Goal: Communication & Community: Answer question/provide support

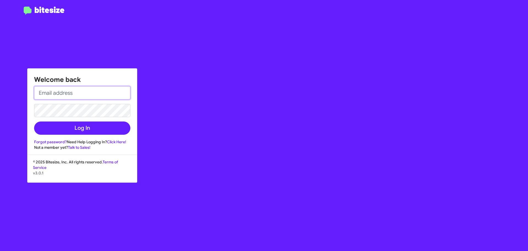
click at [69, 96] on input "email" at bounding box center [82, 92] width 96 height 13
type input "[PERSON_NAME][EMAIL_ADDRESS][DOMAIN_NAME]"
click at [34, 121] on button "Log In" at bounding box center [82, 127] width 96 height 13
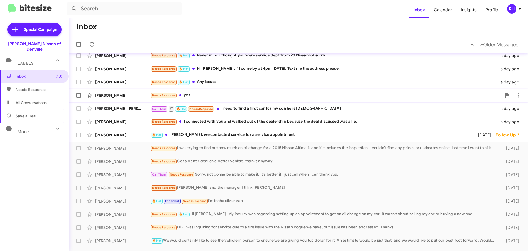
scroll to position [69, 0]
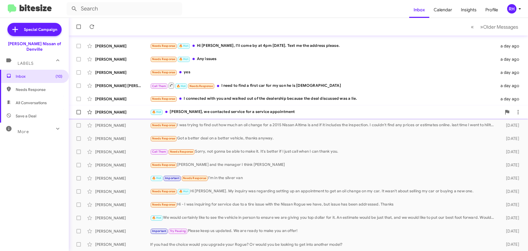
click at [234, 114] on div "🔥 Hot [PERSON_NAME], we contacted service for a service appointment" at bounding box center [326, 112] width 352 height 6
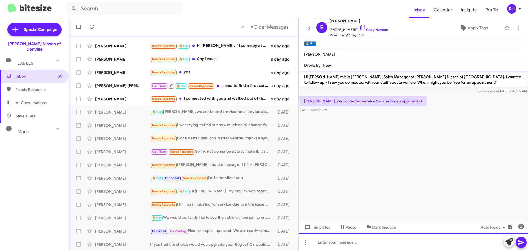
click at [346, 239] on div at bounding box center [413, 242] width 229 height 18
click at [344, 243] on div at bounding box center [413, 242] width 229 height 18
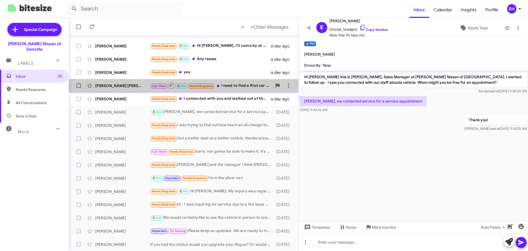
click at [243, 89] on div "[PERSON_NAME] [PERSON_NAME] Call Them 🔥 Hot Needs Response I need to find a fir…" at bounding box center [183, 85] width 221 height 11
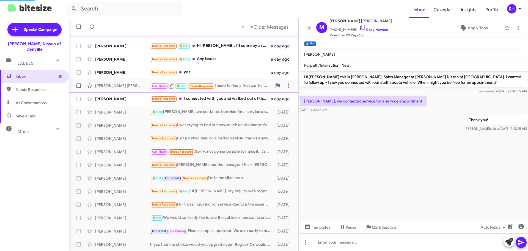
scroll to position [318, 0]
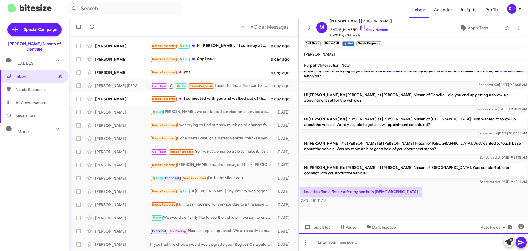
click at [342, 241] on div at bounding box center [413, 242] width 229 height 18
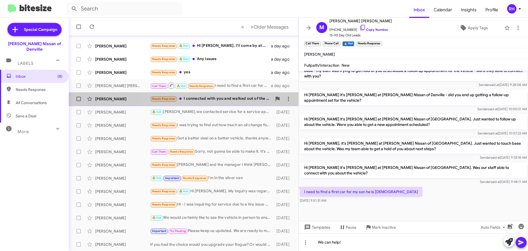
click at [221, 97] on div "Needs Response I connected with you and walked out of the dealership because th…" at bounding box center [211, 98] width 122 height 6
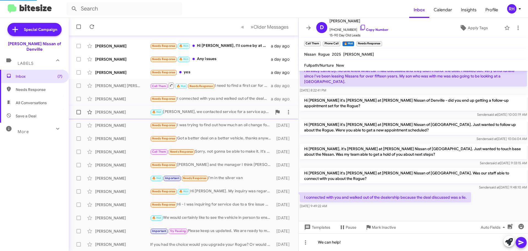
scroll to position [77, 0]
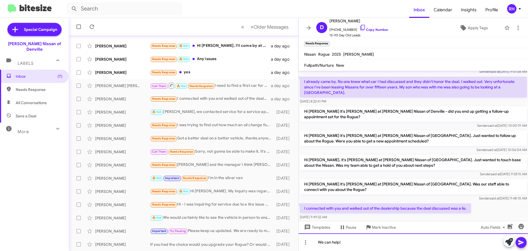
click at [408, 242] on div "We can help!" at bounding box center [413, 242] width 229 height 18
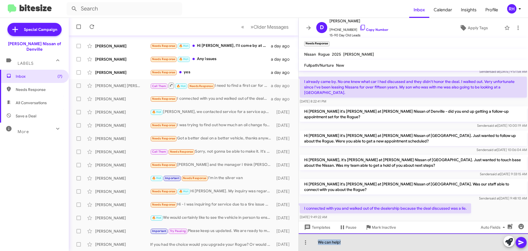
drag, startPoint x: 408, startPoint y: 242, endPoint x: 315, endPoint y: 244, distance: 92.4
click at [315, 244] on div "We can help!" at bounding box center [413, 242] width 229 height 18
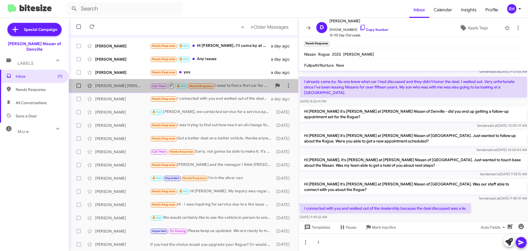
click at [216, 87] on div "Call Them 🔥 Hot Needs Response I need to find a first car for my son he is [DEM…" at bounding box center [211, 85] width 122 height 7
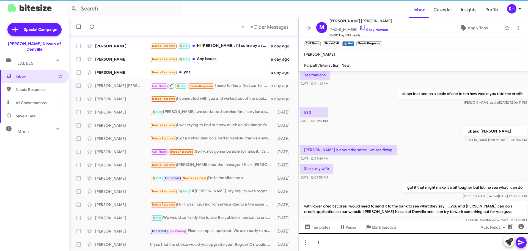
scroll to position [318, 0]
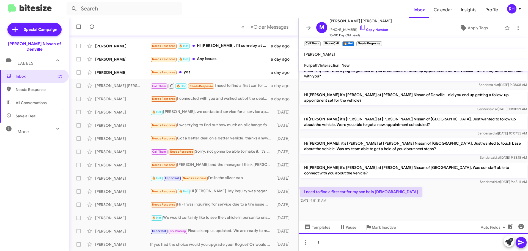
click at [360, 244] on div "I" at bounding box center [413, 242] width 229 height 18
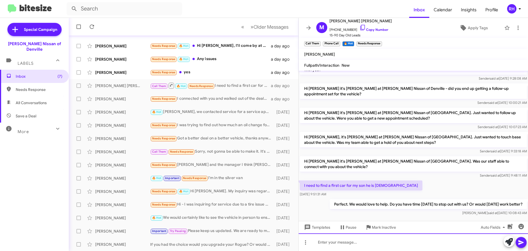
scroll to position [1168, 0]
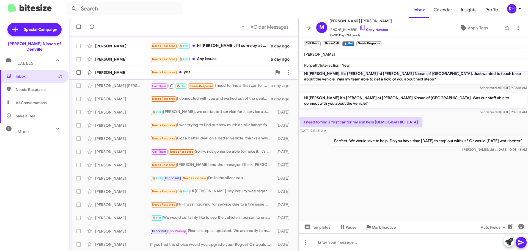
click at [208, 69] on div "Needs Response yes" at bounding box center [211, 72] width 122 height 6
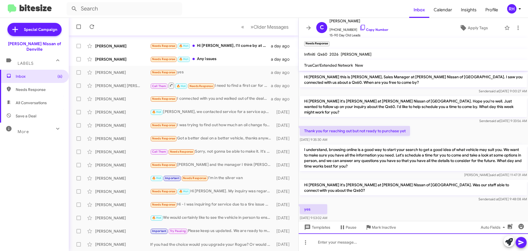
click at [407, 235] on div at bounding box center [413, 242] width 229 height 18
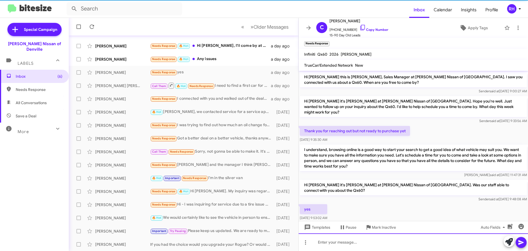
scroll to position [18, 0]
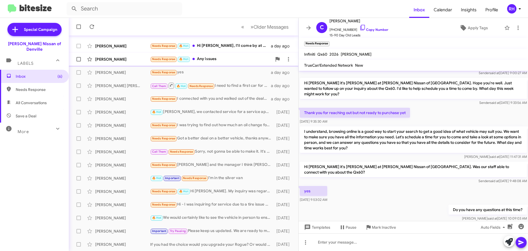
click at [219, 58] on div "Needs Response 🔥 Hot Any issues" at bounding box center [211, 59] width 122 height 6
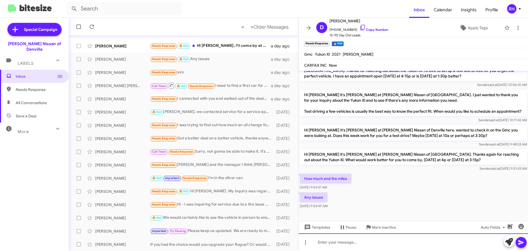
drag, startPoint x: 334, startPoint y: 247, endPoint x: 336, endPoint y: 246, distance: 2.8
click at [336, 246] on div at bounding box center [413, 242] width 229 height 18
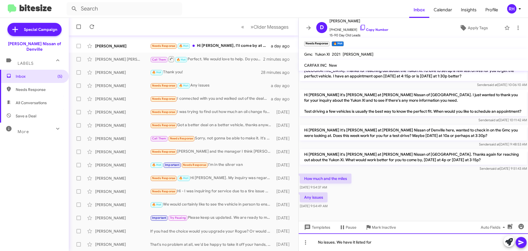
click at [413, 234] on div "No issues. We have it listed for" at bounding box center [413, 242] width 229 height 18
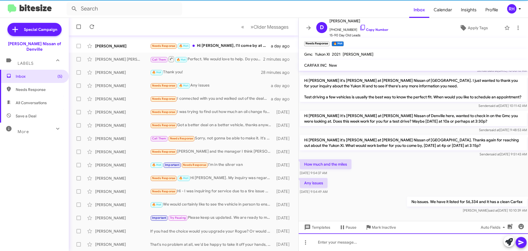
scroll to position [86, 0]
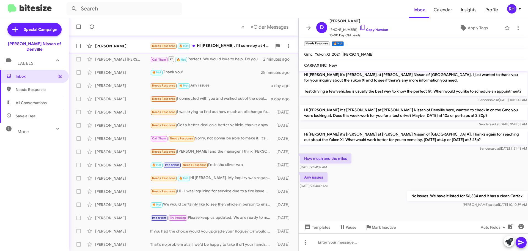
click at [240, 46] on div "Needs Response 🔥 Hot Hi [PERSON_NAME], I'll come by at 4pm [DATE]. Text me the …" at bounding box center [211, 46] width 122 height 6
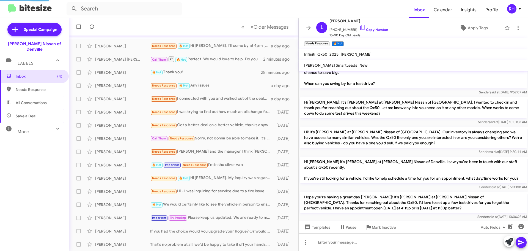
scroll to position [214, 0]
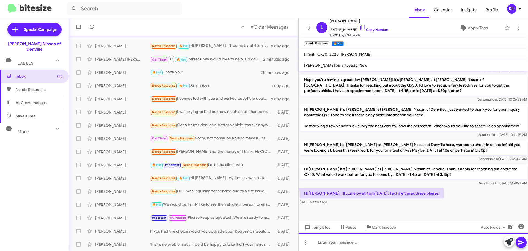
click at [435, 241] on div at bounding box center [413, 242] width 229 height 18
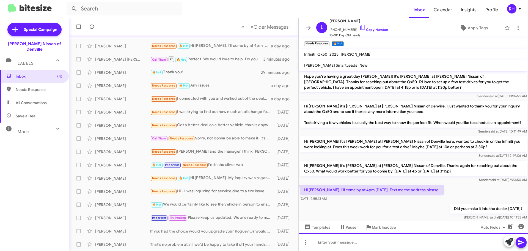
scroll to position [234, 0]
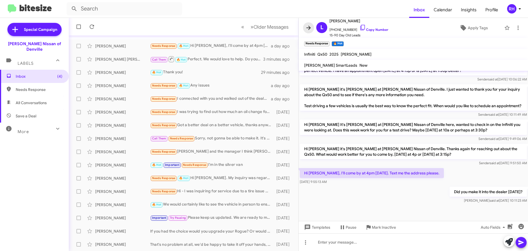
click at [310, 27] on icon at bounding box center [308, 28] width 4 height 4
